Goal: Information Seeking & Learning: Stay updated

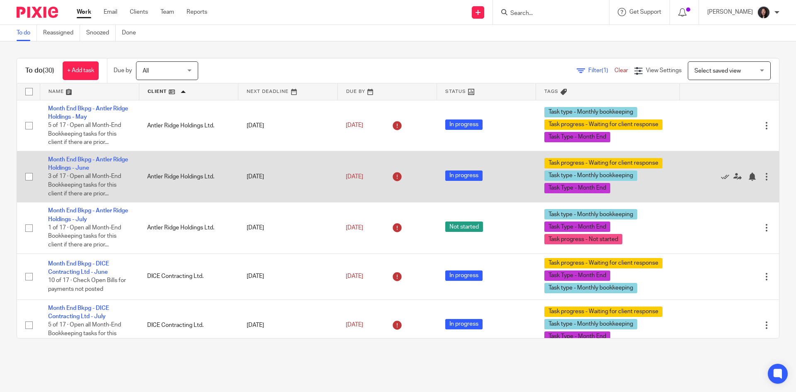
scroll to position [83, 0]
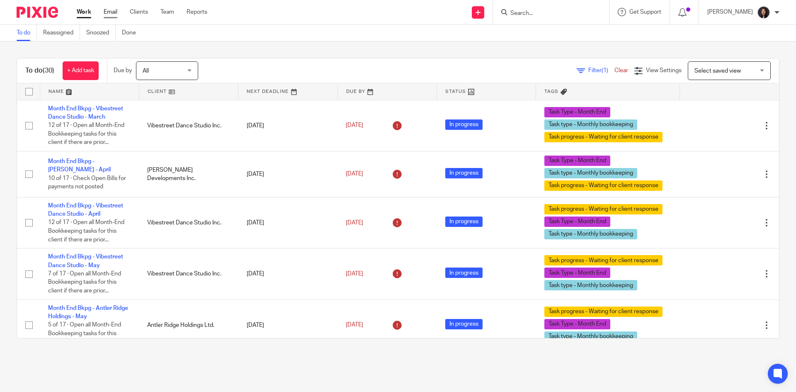
click at [106, 10] on link "Email" at bounding box center [111, 12] width 14 height 8
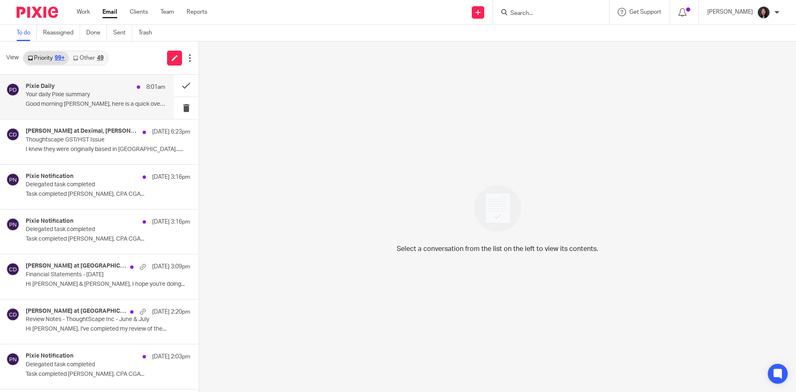
click at [82, 86] on div "Pixie Daily 8:01am" at bounding box center [96, 87] width 140 height 8
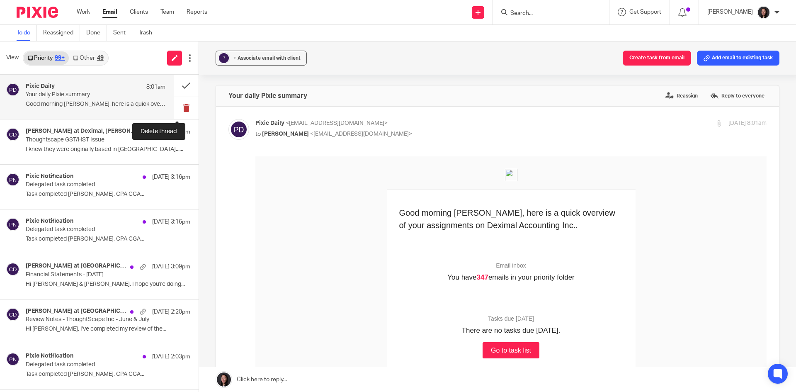
click at [174, 107] on button at bounding box center [186, 108] width 25 height 22
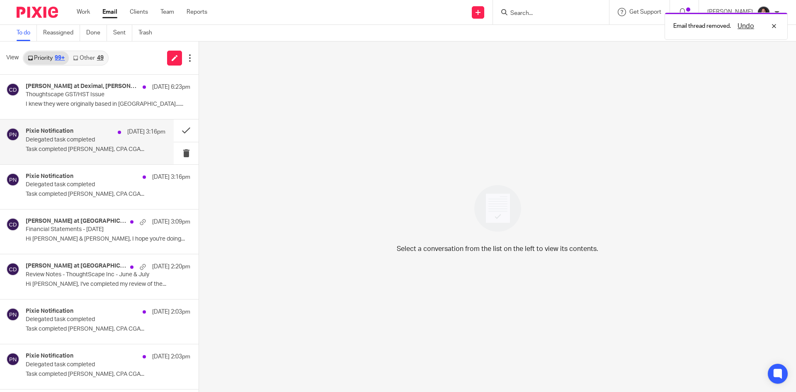
click at [78, 143] on div "Pixie Notification Aug 24 3:16pm Delegated task completed Task completed Chriss…" at bounding box center [96, 142] width 140 height 28
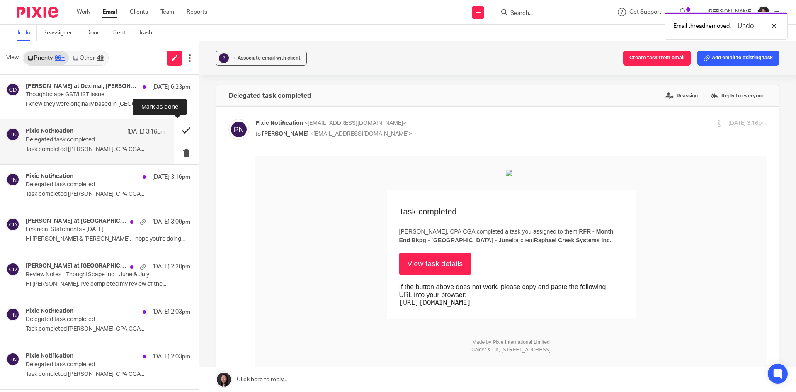
click at [174, 129] on button at bounding box center [186, 130] width 25 height 22
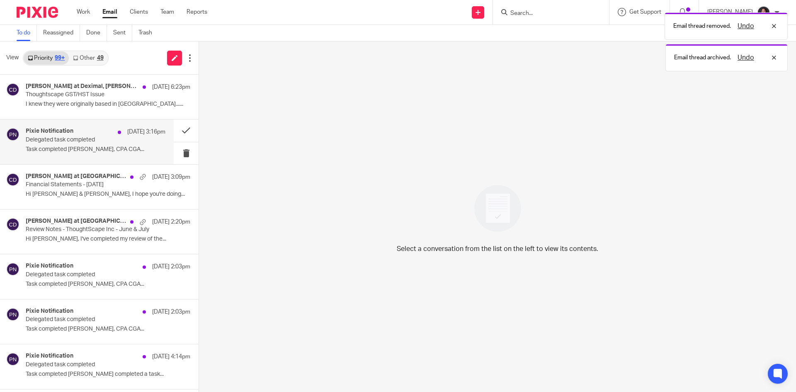
click at [124, 143] on div "Pixie Notification Aug 24 3:16pm Delegated task completed Task completed Chriss…" at bounding box center [96, 142] width 140 height 28
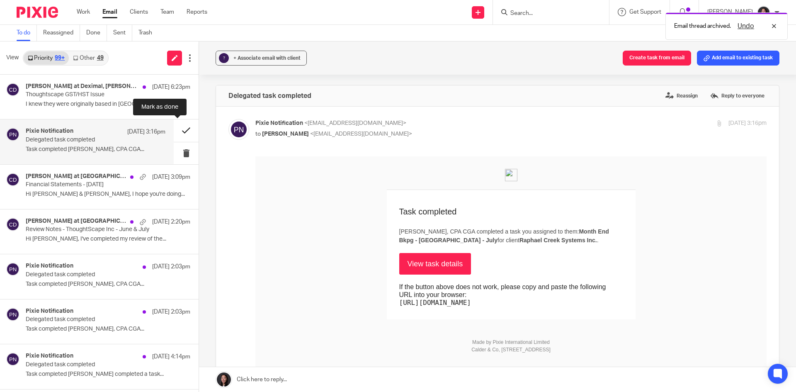
click at [174, 129] on button at bounding box center [186, 130] width 25 height 22
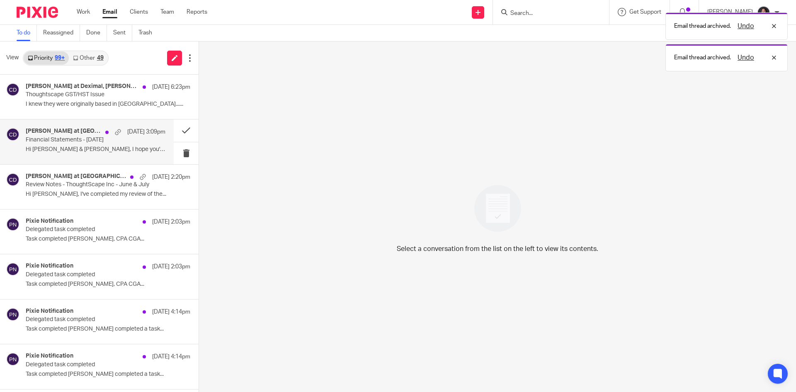
click at [105, 141] on p "Financial Statements - July 2025" at bounding box center [82, 139] width 112 height 7
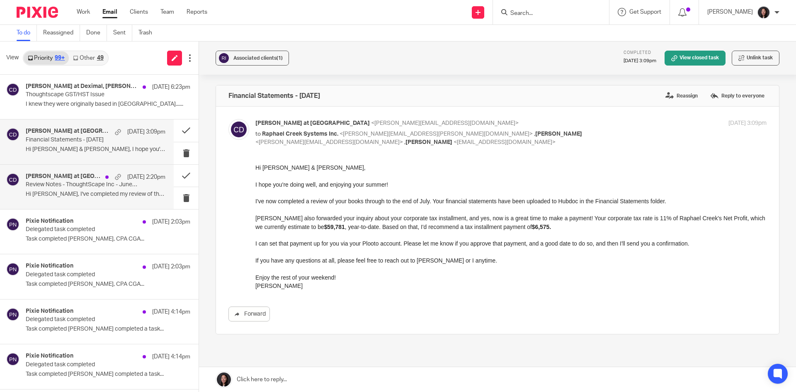
click at [100, 186] on p "Review Notes - ThoughtScape Inc - June & July" at bounding box center [82, 184] width 112 height 7
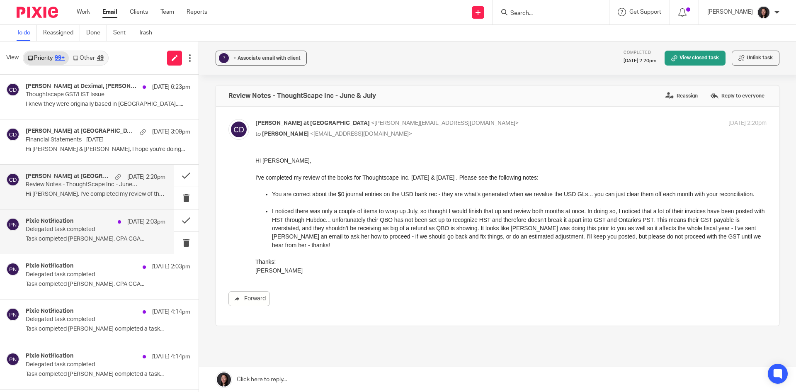
click at [127, 223] on p "Aug 24 2:03pm" at bounding box center [146, 222] width 38 height 8
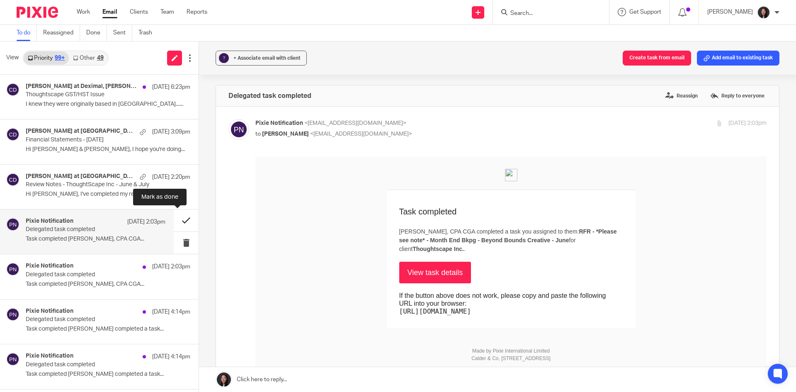
click at [174, 218] on button at bounding box center [186, 220] width 25 height 22
click at [124, 186] on p "Review Notes - ThoughtScape Inc - June & July" at bounding box center [82, 184] width 112 height 7
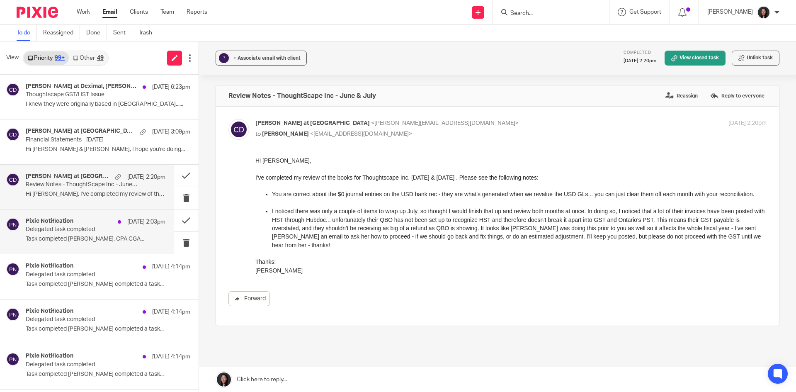
click at [96, 228] on p "Delegated task completed" at bounding box center [82, 229] width 112 height 7
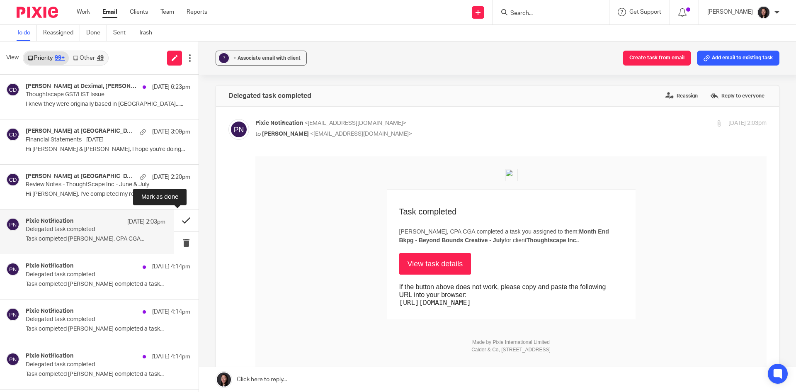
click at [175, 220] on button at bounding box center [186, 220] width 25 height 22
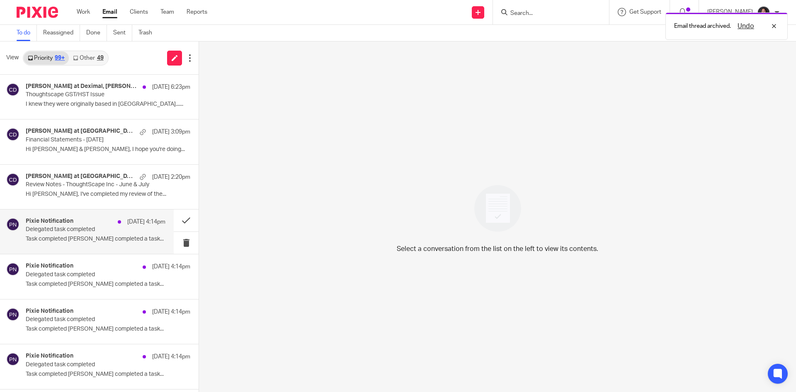
click at [100, 220] on div "Pixie Notification Aug 23 4:14pm" at bounding box center [96, 222] width 140 height 8
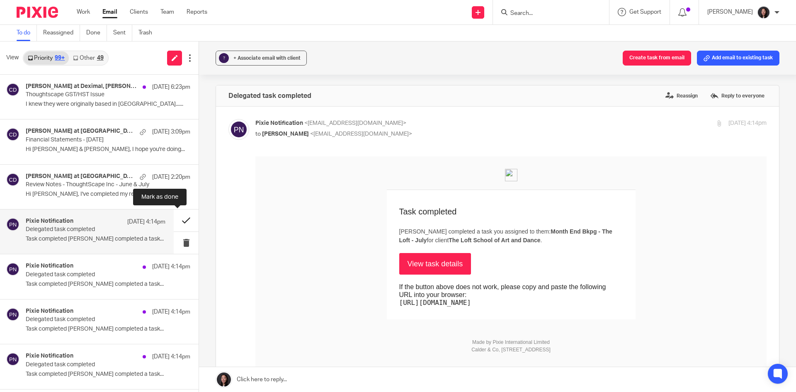
click at [177, 220] on button at bounding box center [186, 220] width 25 height 22
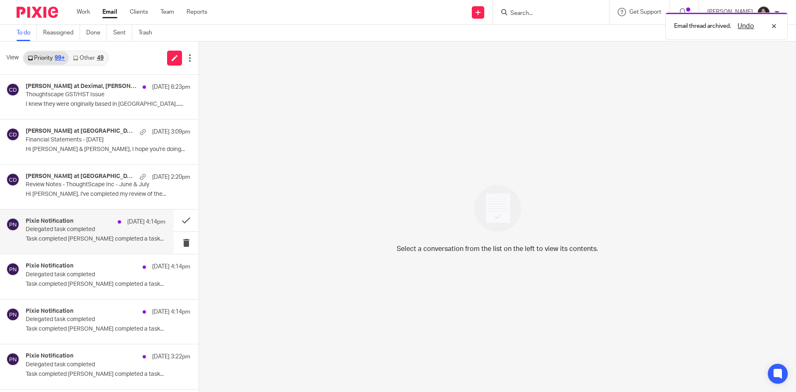
click at [127, 222] on p "Aug 23 4:14pm" at bounding box center [146, 222] width 38 height 8
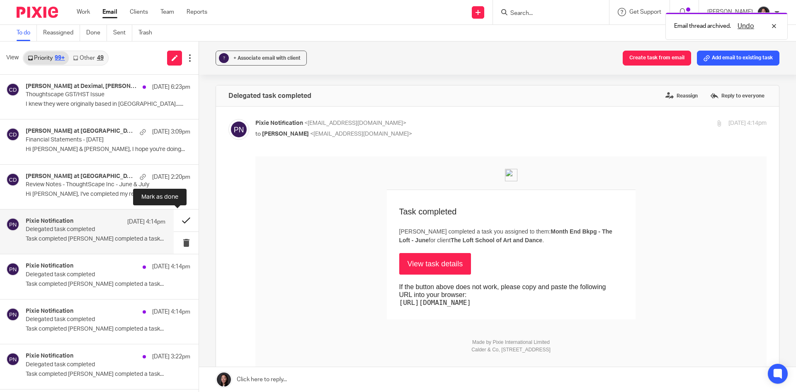
click at [174, 221] on button at bounding box center [186, 220] width 25 height 22
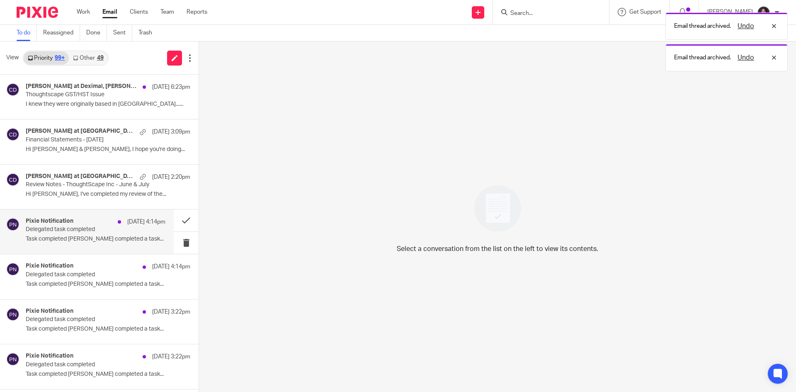
click at [128, 221] on p "Aug 23 4:14pm" at bounding box center [146, 222] width 38 height 8
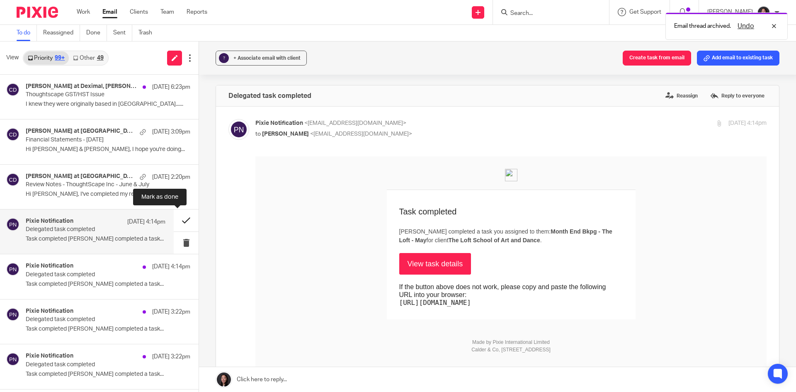
click at [174, 218] on button at bounding box center [186, 220] width 25 height 22
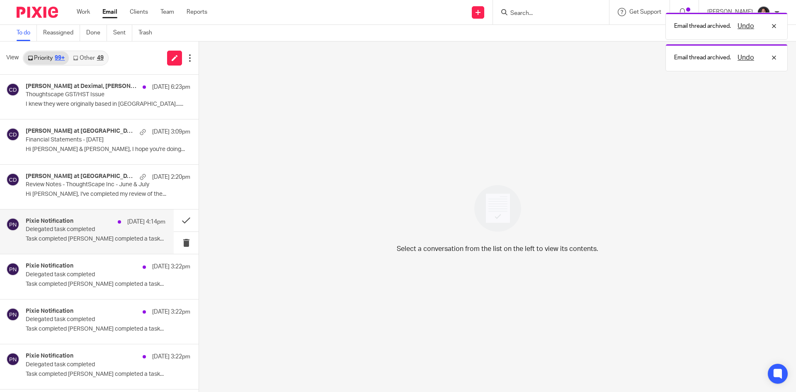
click at [114, 220] on div "Aug 23 4:14pm" at bounding box center [140, 222] width 52 height 8
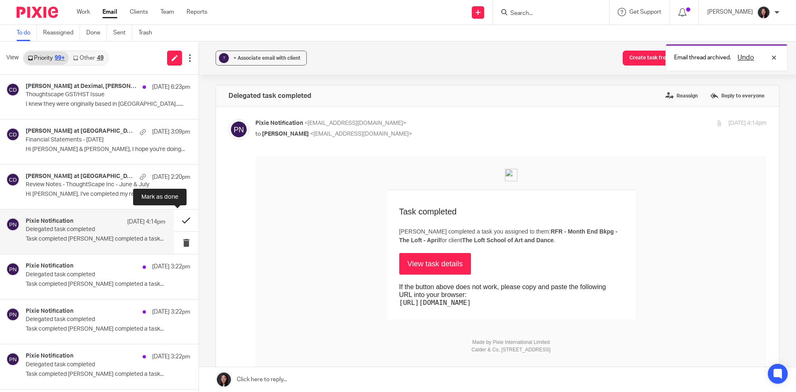
click at [177, 221] on button at bounding box center [186, 220] width 25 height 22
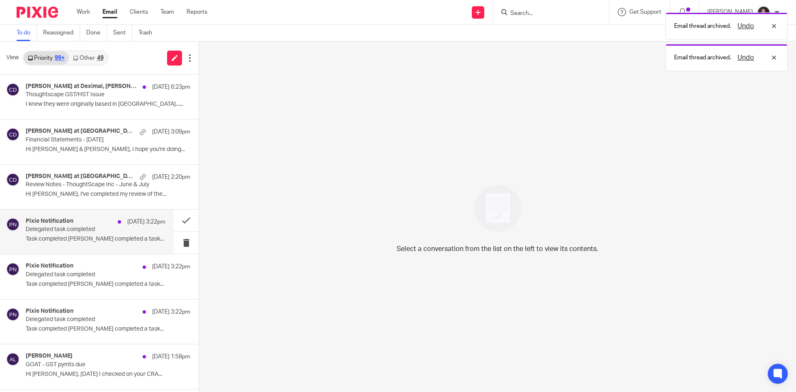
click at [120, 240] on p "Task completed Alicia Loewen completed a task..." at bounding box center [96, 238] width 140 height 7
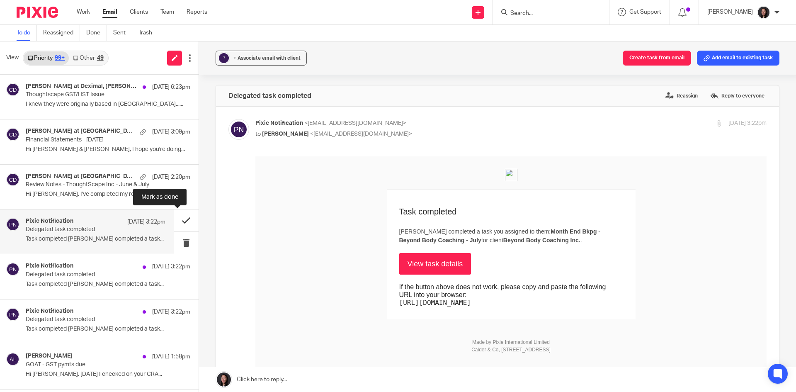
click at [176, 220] on button at bounding box center [186, 220] width 25 height 22
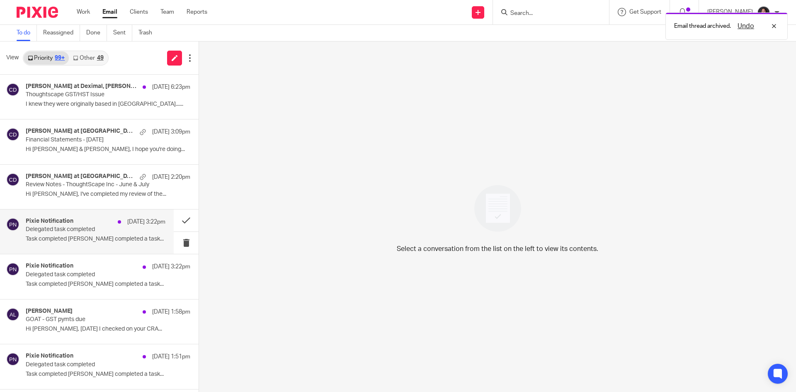
click at [99, 227] on p "Delegated task completed" at bounding box center [82, 229] width 112 height 7
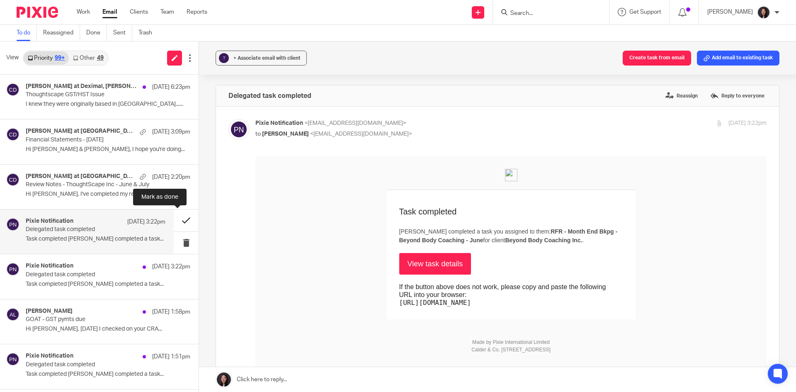
click at [174, 216] on button at bounding box center [186, 220] width 25 height 22
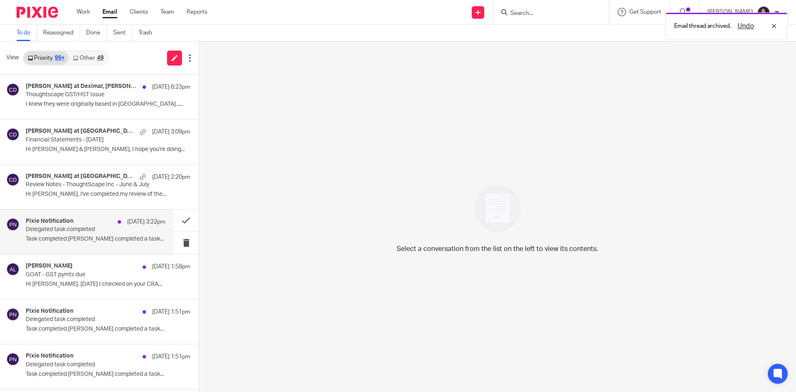
click at [75, 230] on p "Delegated task completed" at bounding box center [82, 229] width 112 height 7
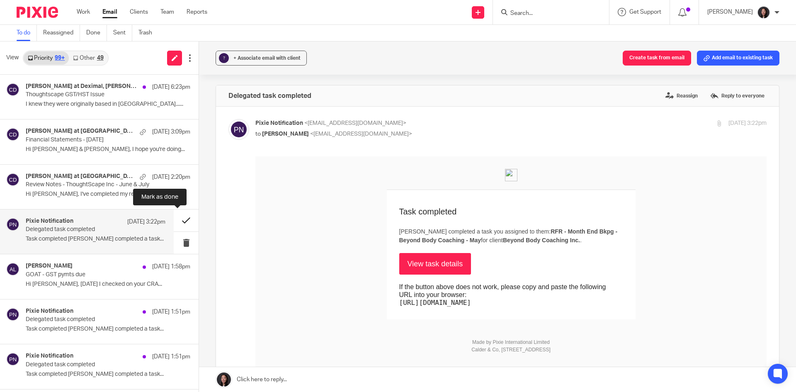
click at [174, 220] on button at bounding box center [186, 220] width 25 height 22
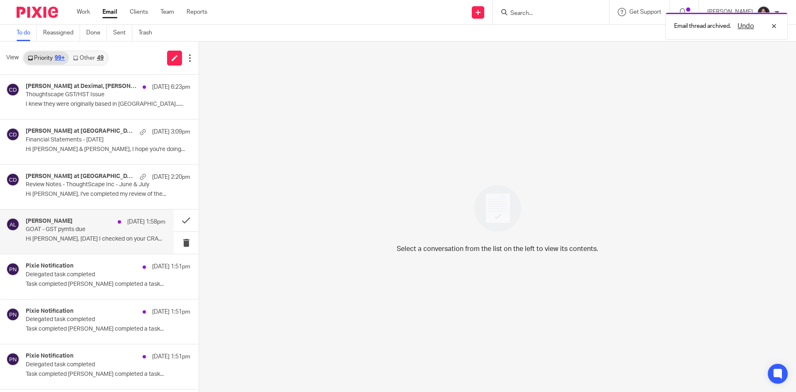
click at [84, 233] on div "Alicia Loewen Aug 23 1:58pm GOAT - GST pymts due Hi Andrew, Today I checked on …" at bounding box center [96, 232] width 140 height 28
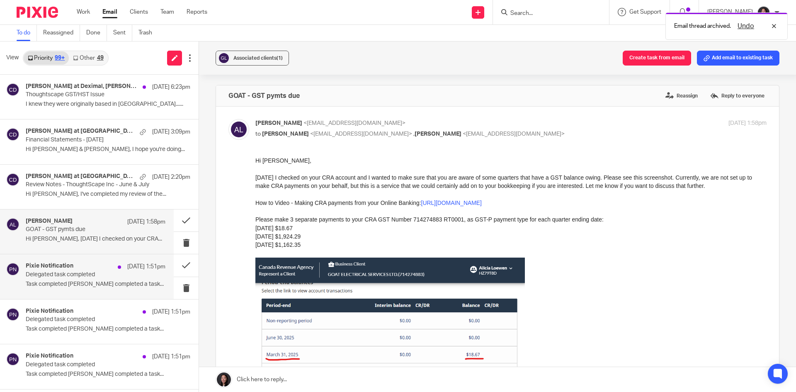
click at [94, 275] on p "Delegated task completed" at bounding box center [82, 274] width 112 height 7
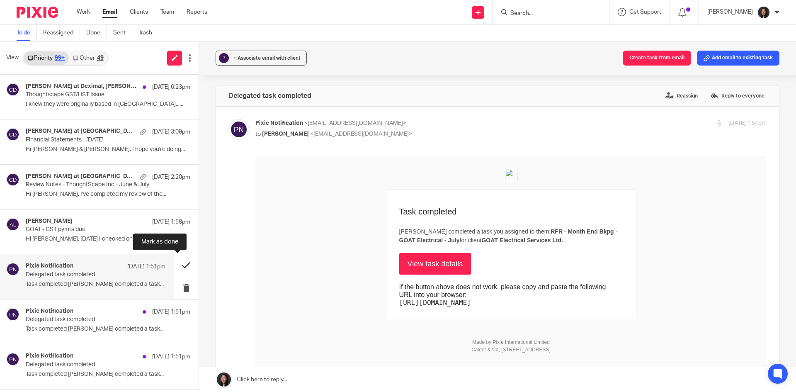
click at [174, 263] on button at bounding box center [186, 265] width 25 height 22
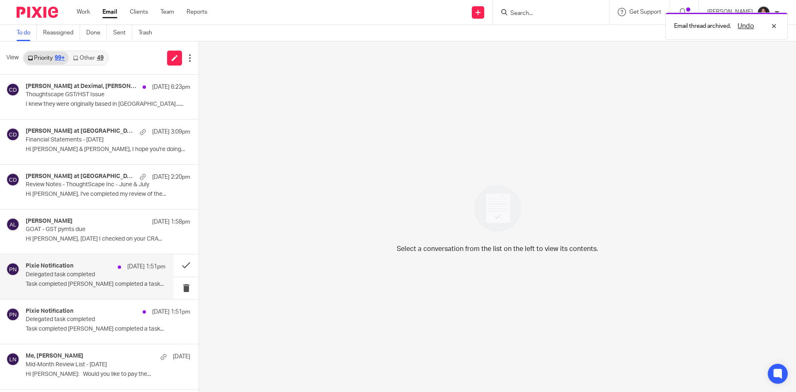
click at [127, 265] on p "Aug 23 1:51pm" at bounding box center [146, 266] width 38 height 8
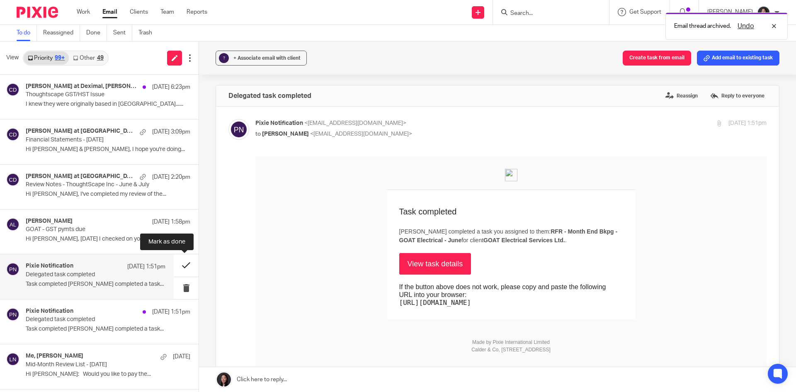
click at [176, 265] on button at bounding box center [186, 265] width 25 height 22
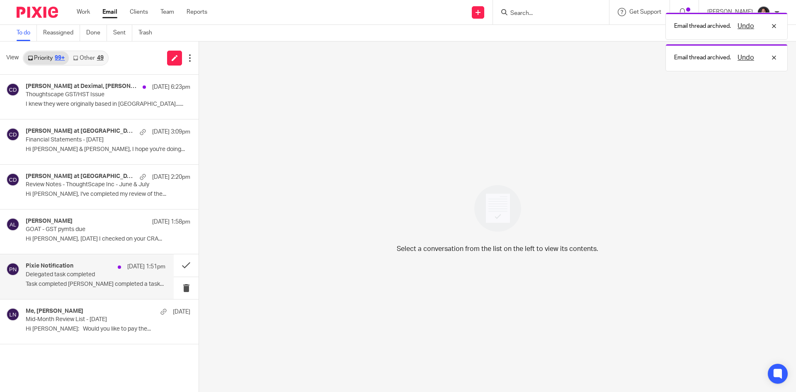
click at [77, 276] on p "Delegated task completed" at bounding box center [82, 274] width 112 height 7
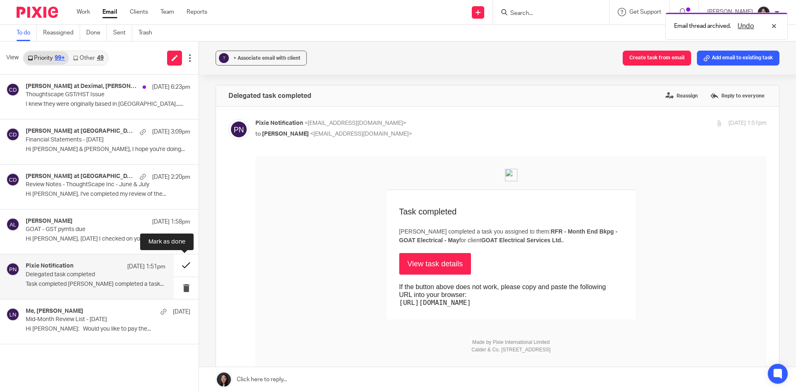
click at [182, 263] on button at bounding box center [186, 265] width 25 height 22
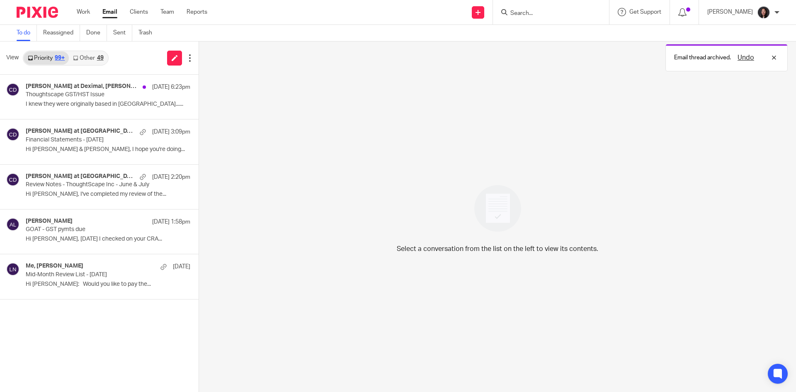
click at [88, 63] on link "Other 49" at bounding box center [88, 57] width 39 height 13
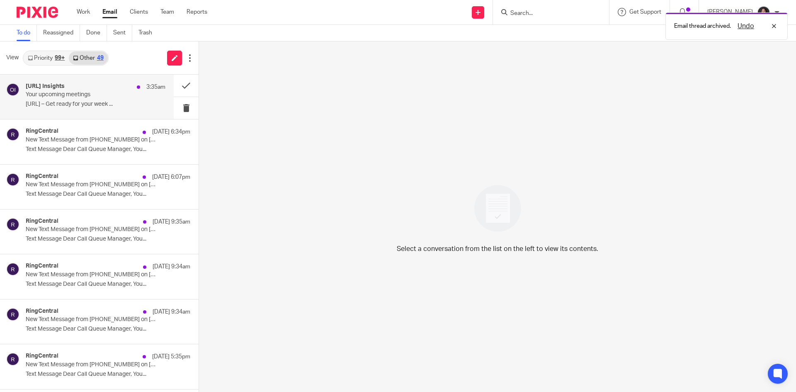
click at [83, 88] on div "Otter.ai Insights 3:35am" at bounding box center [96, 87] width 140 height 8
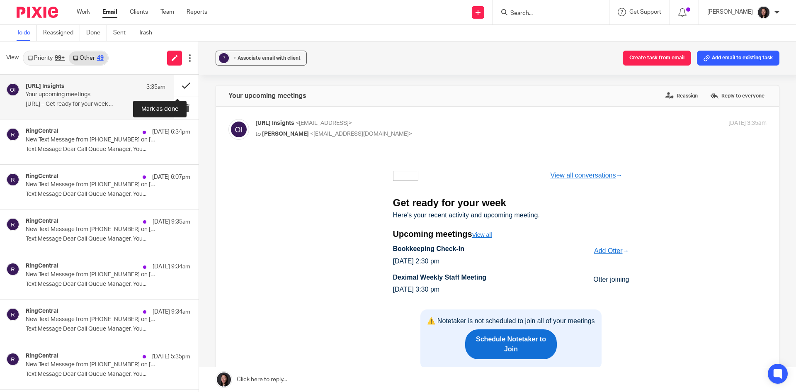
click at [177, 85] on button at bounding box center [186, 86] width 25 height 22
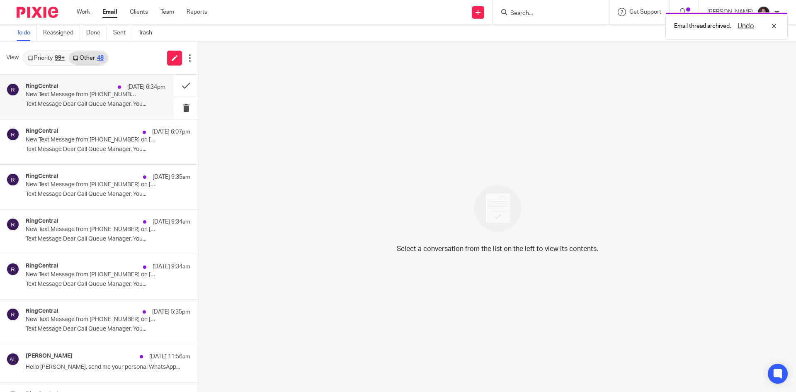
click at [102, 97] on p "New Text Message from (437) 564-0800 on 08/24/2025 6:34 PM" at bounding box center [82, 94] width 112 height 7
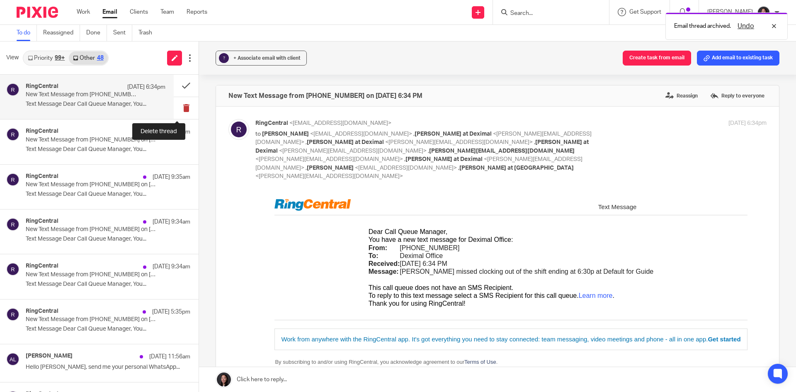
click at [174, 107] on button at bounding box center [186, 108] width 25 height 22
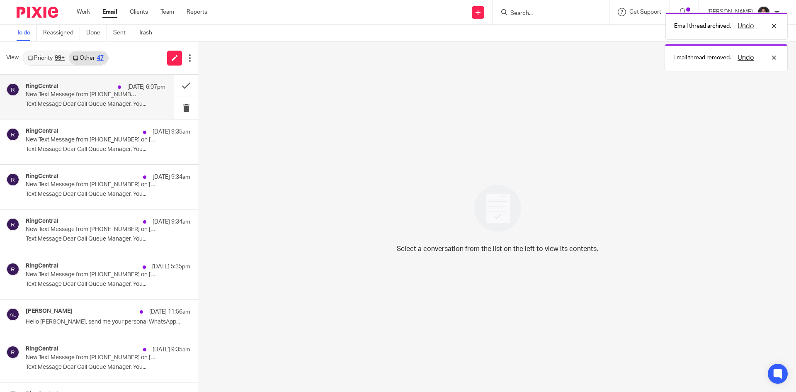
click at [95, 108] on div "RingCentral Aug 24 6:07pm New Text Message from (437) 564-0800 on 08/24/2025 6:…" at bounding box center [96, 97] width 140 height 28
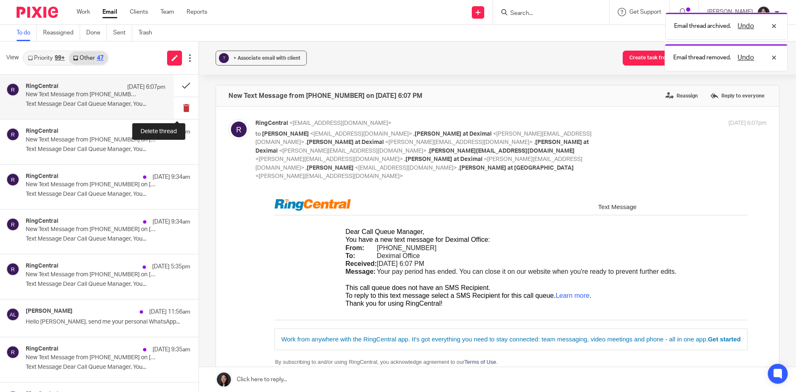
click at [176, 106] on button at bounding box center [186, 108] width 25 height 22
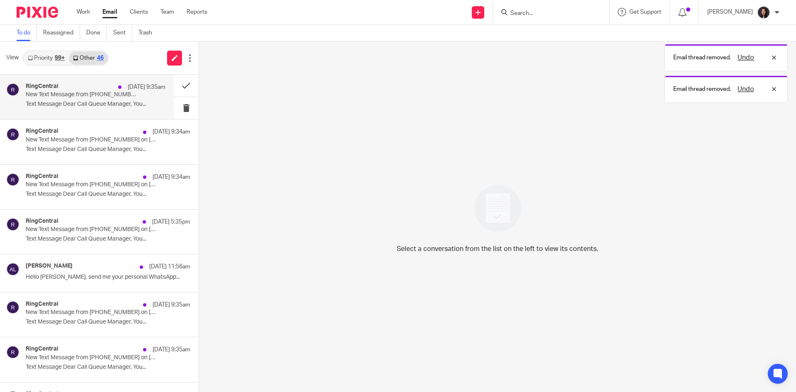
click at [113, 104] on p "Text Message Dear Call Queue Manager, You..." at bounding box center [96, 104] width 140 height 7
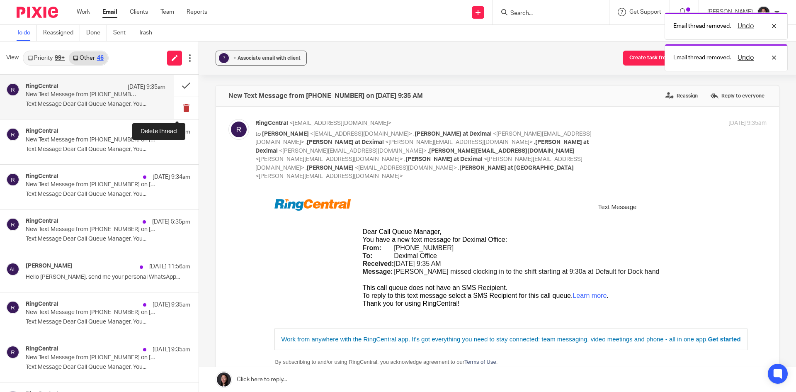
click at [183, 104] on button at bounding box center [186, 108] width 25 height 22
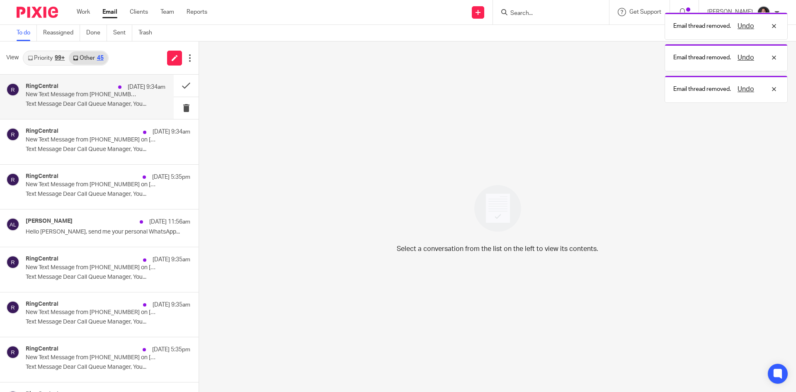
click at [109, 103] on p "Text Message Dear Call Queue Manager, You..." at bounding box center [96, 104] width 140 height 7
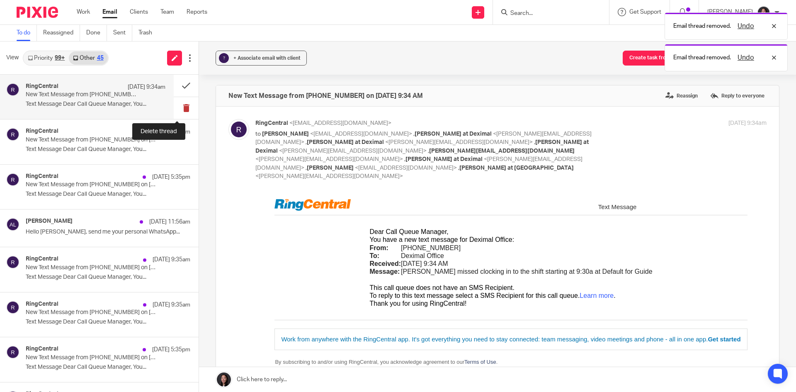
click at [177, 102] on button at bounding box center [186, 108] width 25 height 22
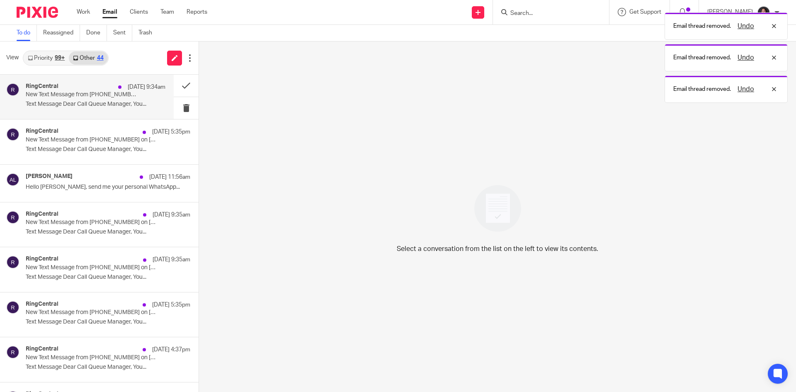
click at [117, 104] on p "Text Message Dear Call Queue Manager, You..." at bounding box center [96, 104] width 140 height 7
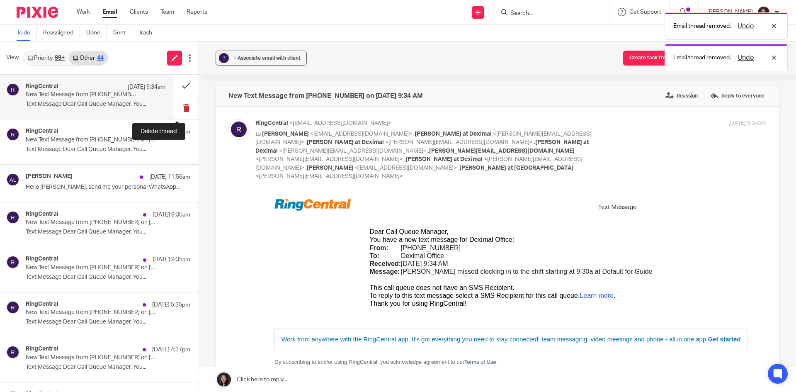
click at [174, 106] on button at bounding box center [186, 108] width 25 height 22
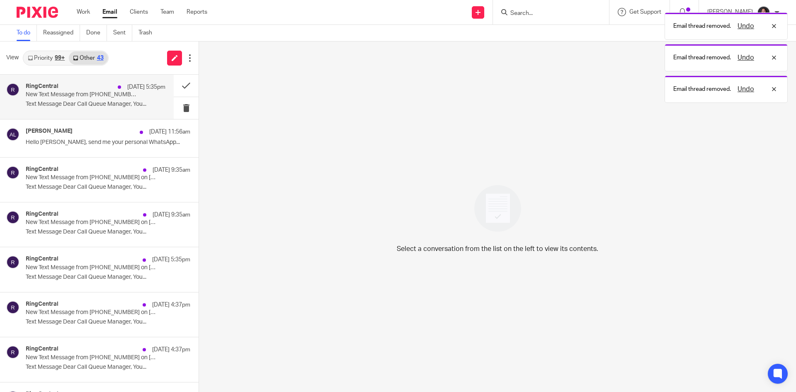
click at [108, 107] on p "Text Message Dear Call Queue Manager, You..." at bounding box center [96, 104] width 140 height 7
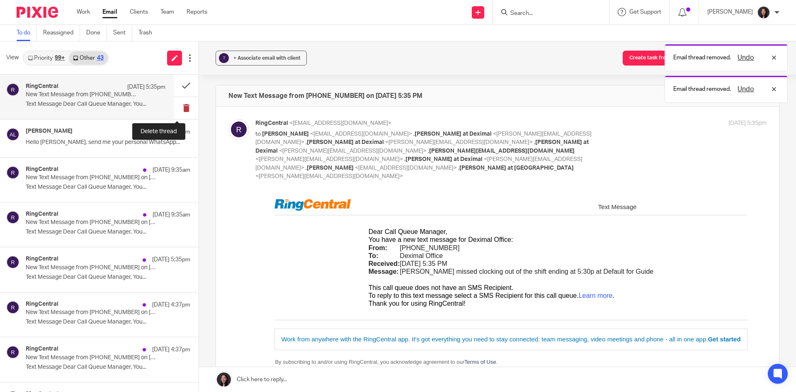
click at [175, 108] on button at bounding box center [186, 108] width 25 height 22
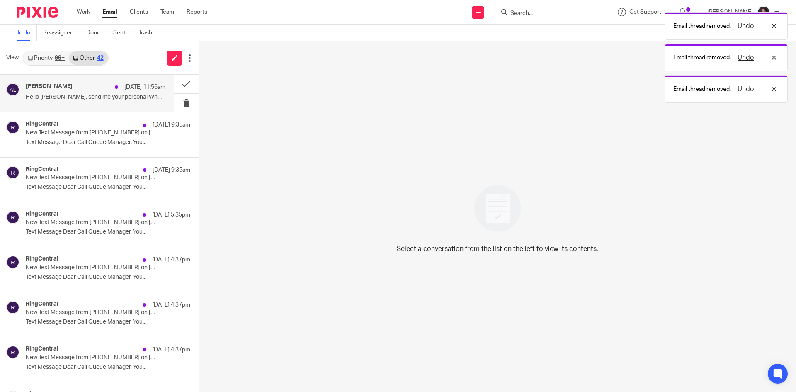
click at [93, 109] on div "Alicia Loewen Aug 23 11:56am Hello Lili, send me your personal WhatsApp..." at bounding box center [87, 93] width 174 height 37
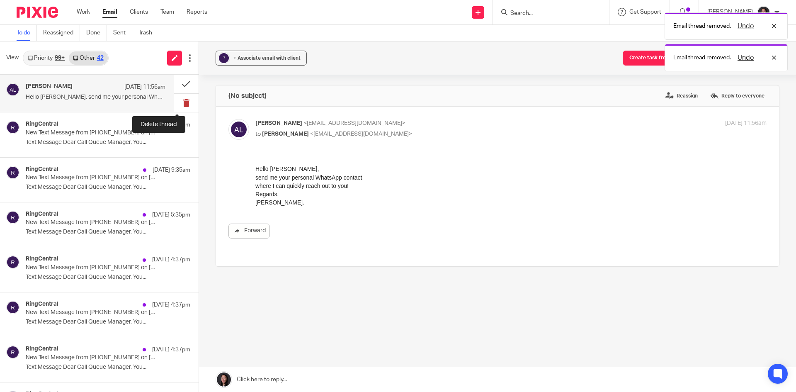
click at [175, 102] on button at bounding box center [186, 103] width 25 height 19
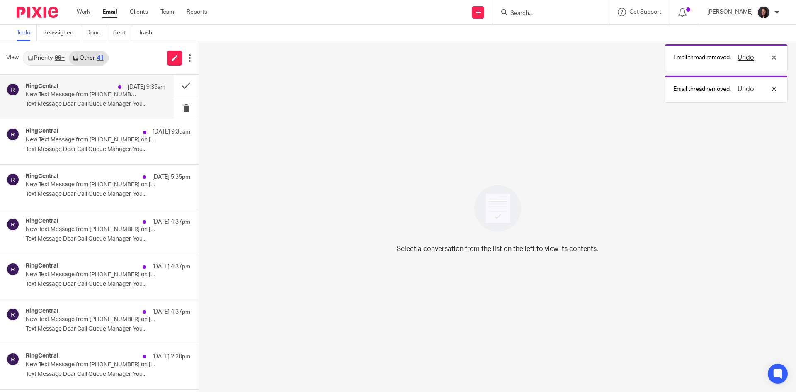
click at [129, 101] on p "Text Message Dear Call Queue Manager, You..." at bounding box center [96, 104] width 140 height 7
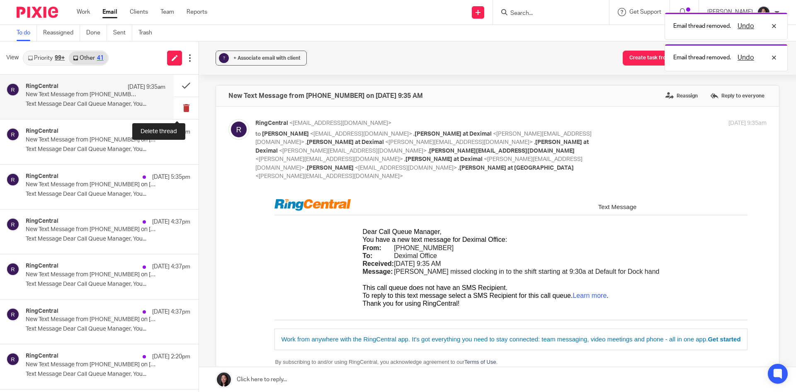
click at [174, 106] on button at bounding box center [186, 108] width 25 height 22
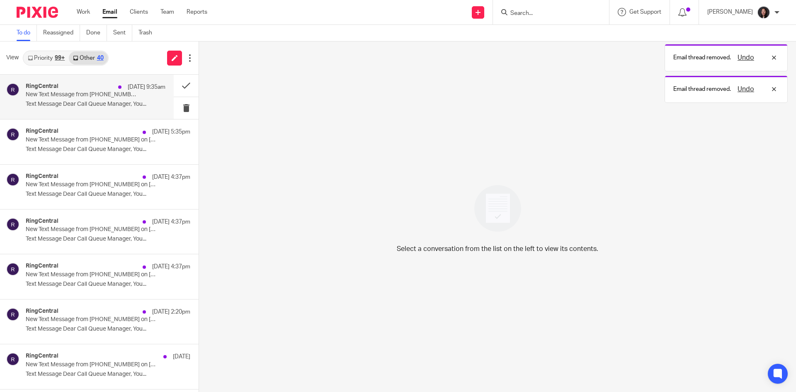
click at [116, 104] on p "Text Message Dear Call Queue Manager, You..." at bounding box center [96, 104] width 140 height 7
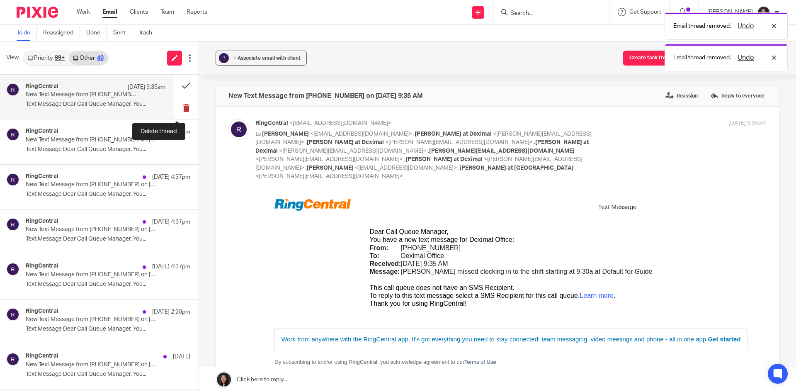
click at [177, 109] on button at bounding box center [186, 108] width 25 height 22
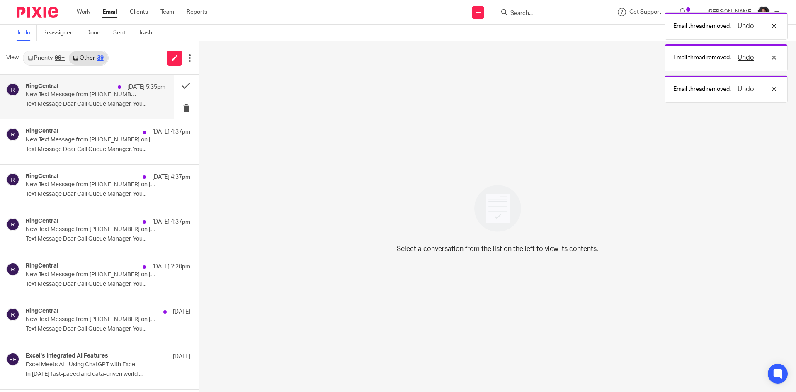
click at [106, 107] on p "Text Message Dear Call Queue Manager, You..." at bounding box center [96, 104] width 140 height 7
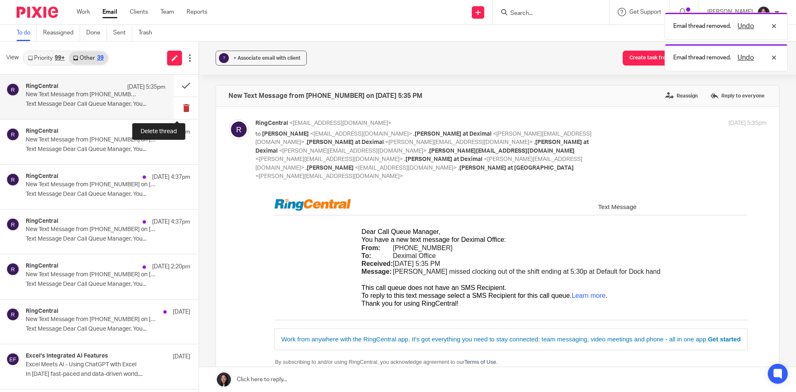
click at [174, 107] on button at bounding box center [186, 108] width 25 height 22
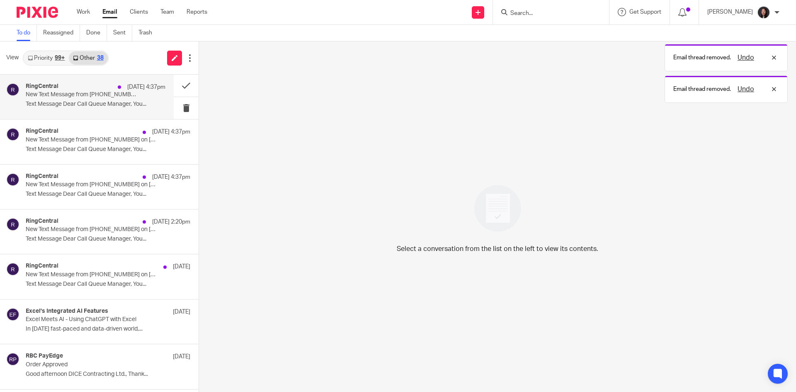
click at [97, 109] on div "RingCentral Aug 22 4:37pm New Text Message from (437) 564-0800 on 08/22/2025 4:…" at bounding box center [96, 97] width 140 height 28
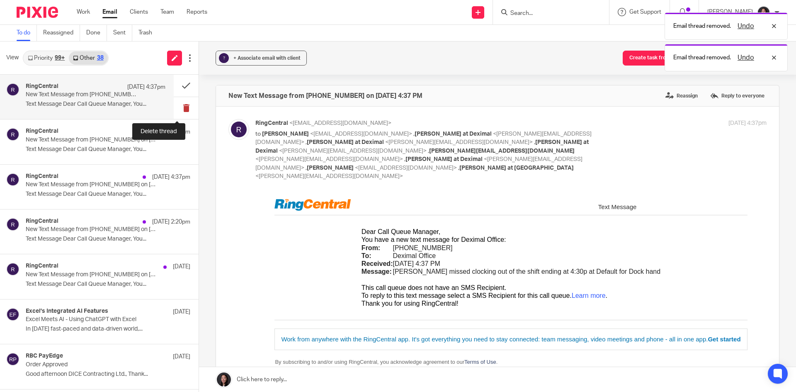
click at [174, 110] on button at bounding box center [186, 108] width 25 height 22
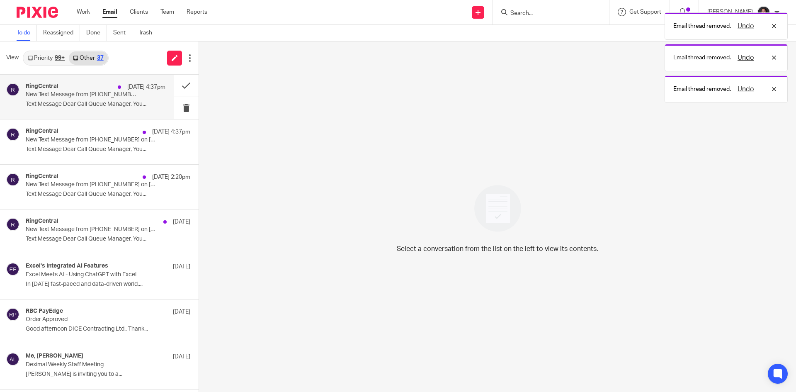
click at [91, 112] on div "RingCentral Aug 22 4:37pm New Text Message from (437) 564-0800 on 08/22/2025 4:…" at bounding box center [87, 97] width 174 height 44
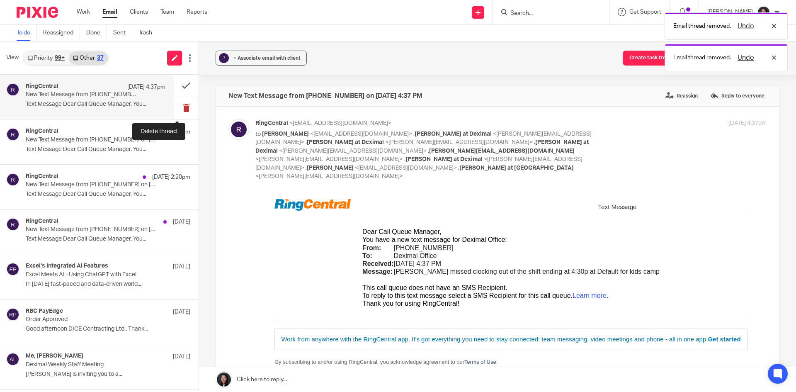
click at [178, 110] on button at bounding box center [186, 108] width 25 height 22
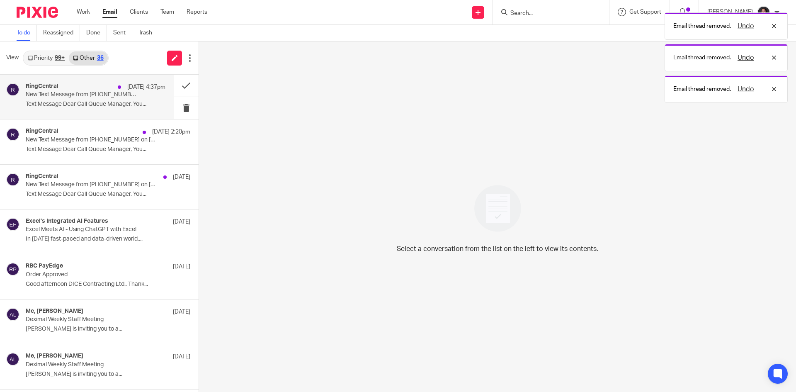
click at [106, 107] on p "Text Message Dear Call Queue Manager, You..." at bounding box center [96, 104] width 140 height 7
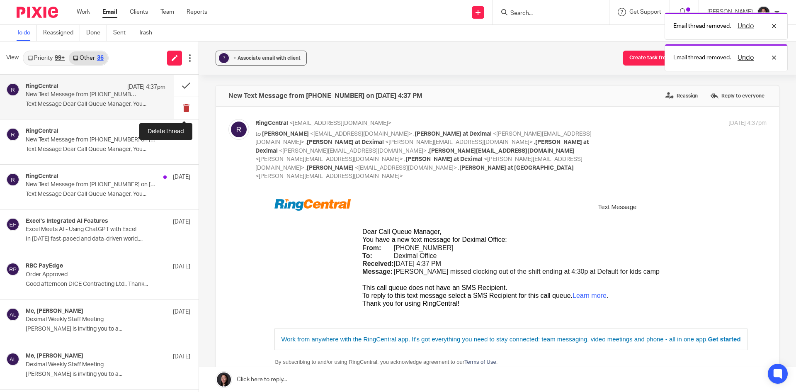
click at [187, 110] on button at bounding box center [186, 108] width 25 height 22
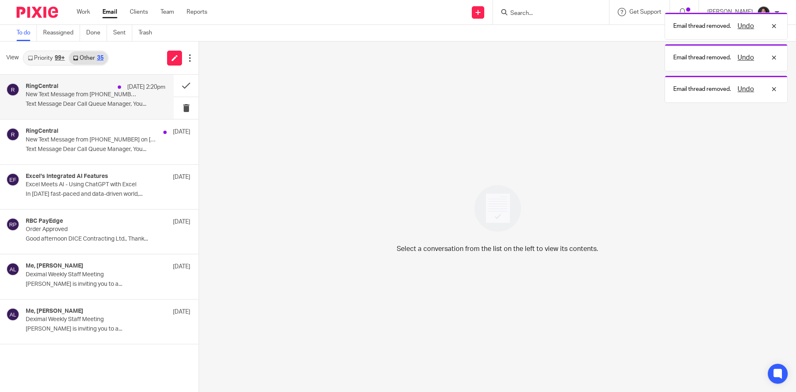
click at [132, 107] on p "Text Message Dear Call Queue Manager, You..." at bounding box center [96, 104] width 140 height 7
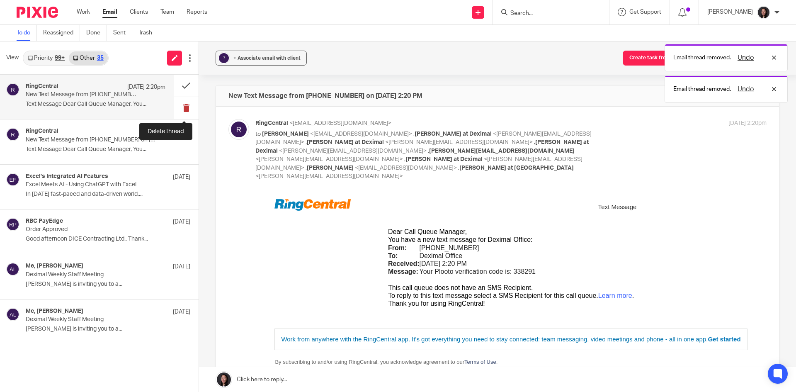
click at [186, 108] on button at bounding box center [186, 108] width 25 height 22
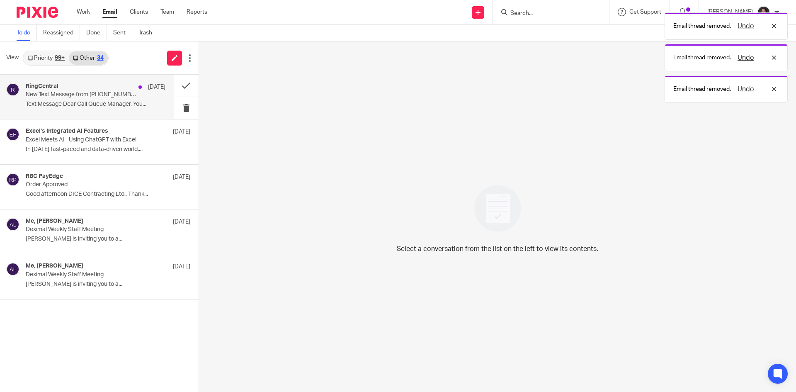
click at [107, 108] on div "RingCentral Aug 21 New Text Message from (855) 950-1316 on 08/21/2025 1:30 PM T…" at bounding box center [96, 97] width 140 height 28
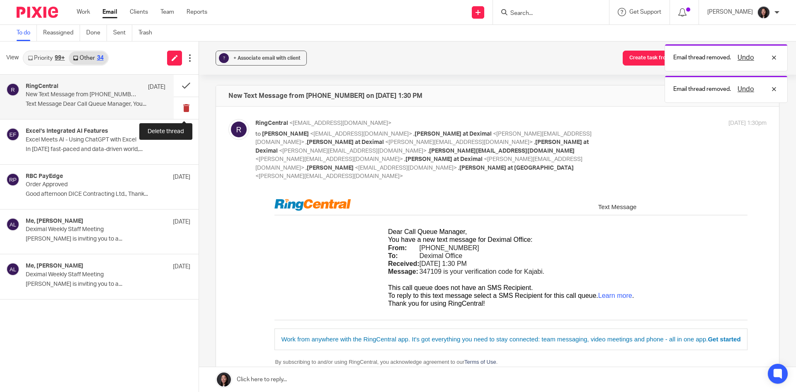
click at [179, 107] on button at bounding box center [186, 108] width 25 height 22
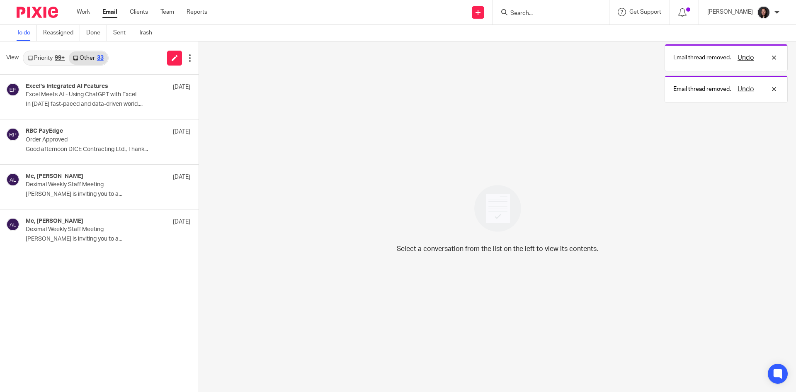
click at [70, 56] on link "Other 33" at bounding box center [88, 57] width 39 height 13
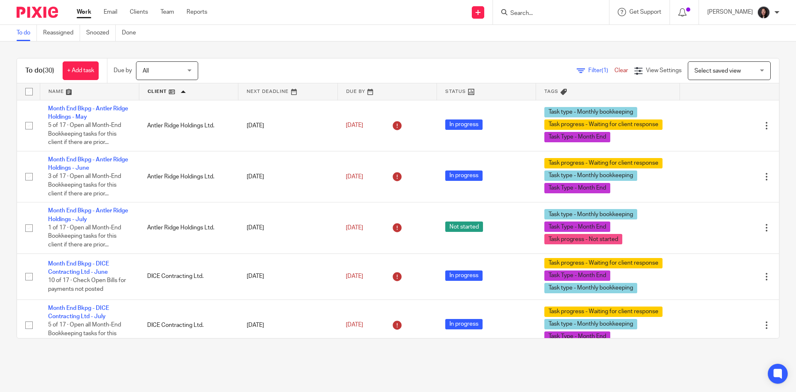
click at [188, 90] on link at bounding box center [188, 91] width 99 height 17
